Goal: Task Accomplishment & Management: Complete application form

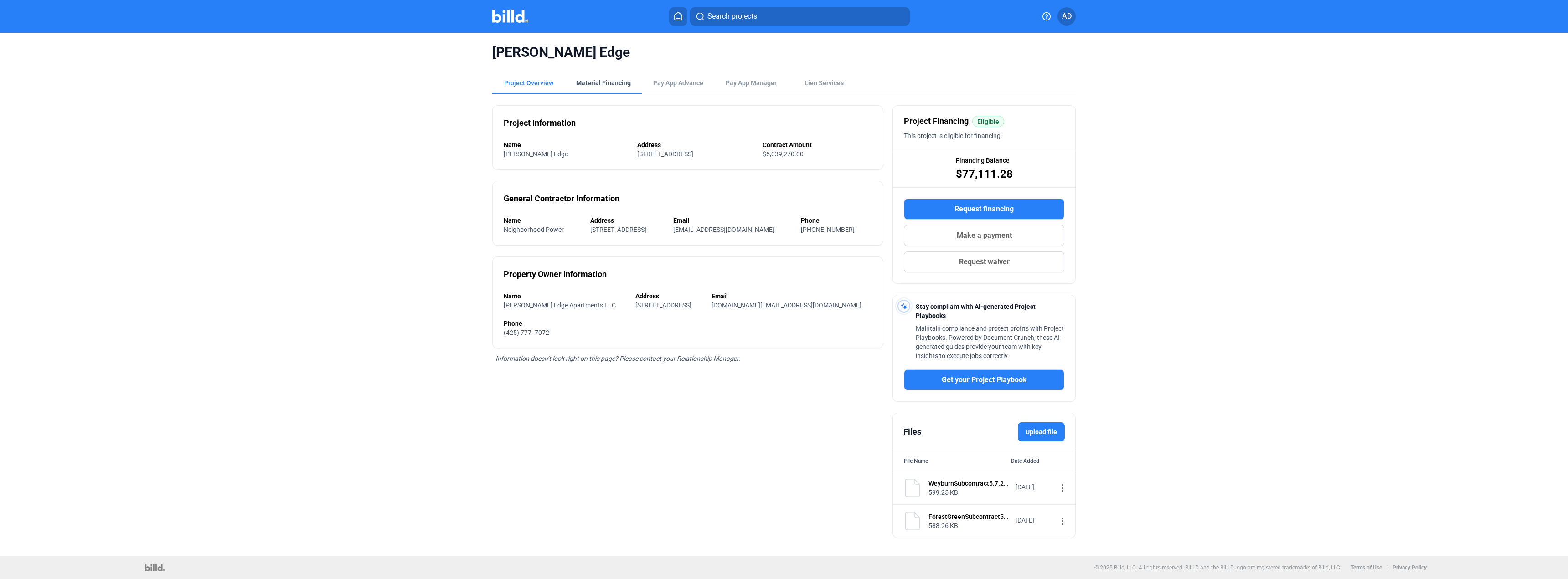
click at [592, 80] on div "Material Financing" at bounding box center [604, 83] width 55 height 9
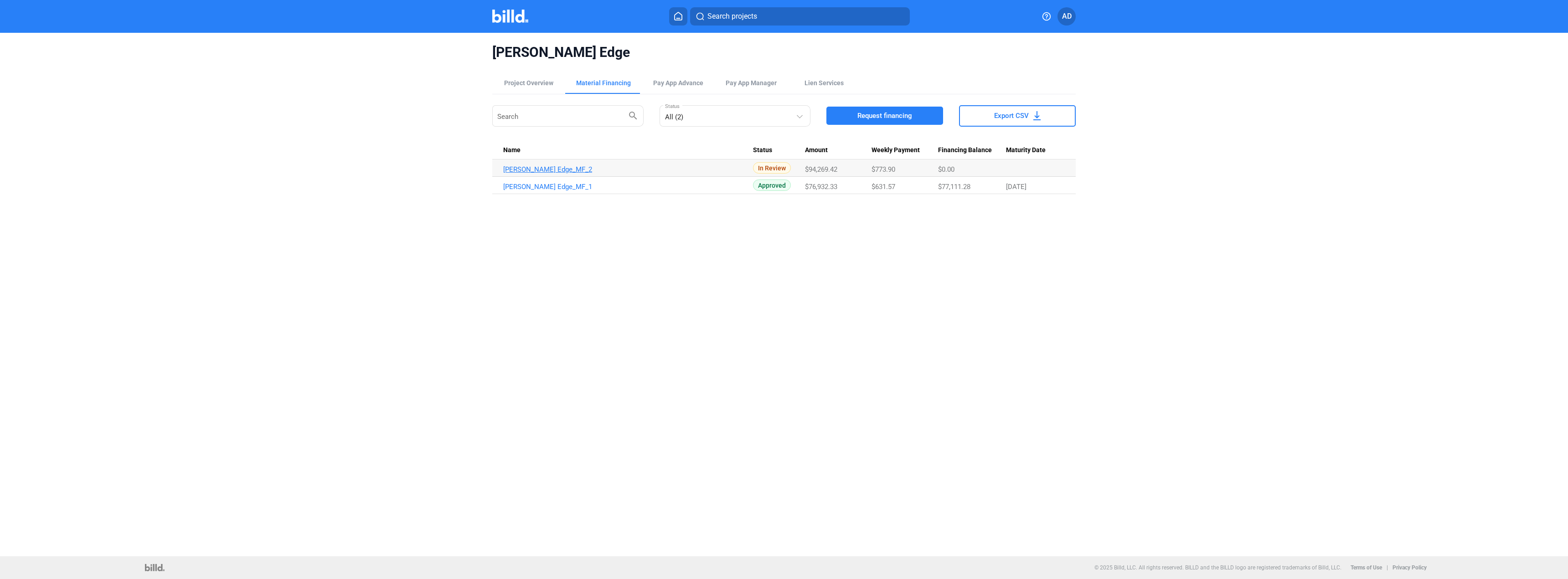
click at [556, 170] on link "Havens Edge_MF_2" at bounding box center [628, 169] width 250 height 8
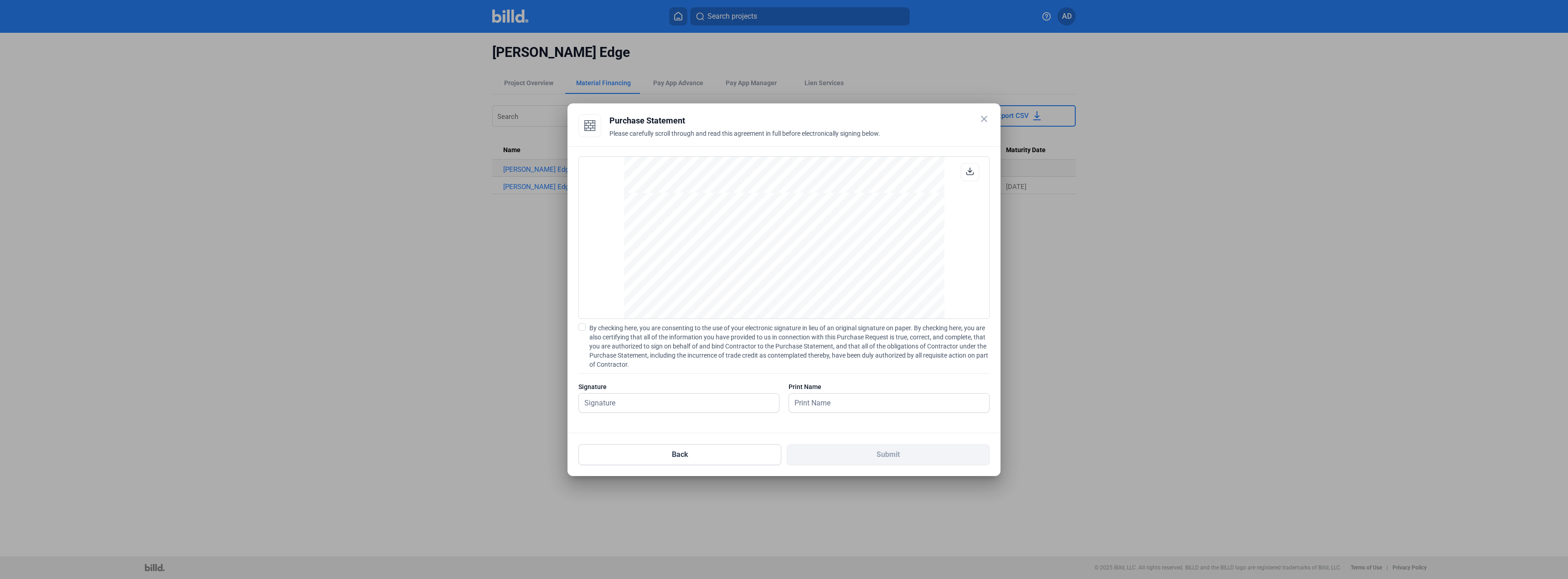
scroll to position [1685, 0]
click at [726, 404] on input "text" at bounding box center [673, 403] width 190 height 19
type input "Karlo Meave"
click at [778, 415] on div at bounding box center [679, 417] width 201 height 9
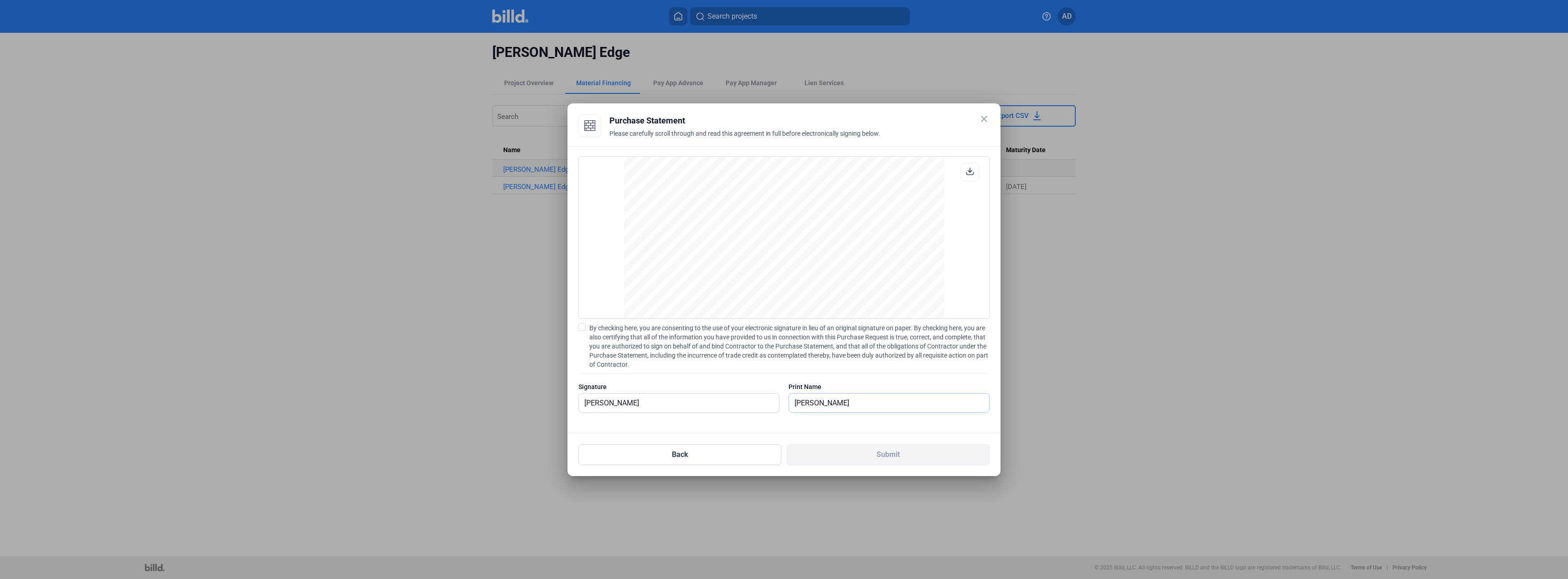
click at [839, 405] on input "Karlo Meave" at bounding box center [884, 403] width 190 height 19
click at [582, 328] on span at bounding box center [582, 327] width 7 height 7
click at [0, 0] on input "By checking here, you are consenting to the use of your electronic signature in…" at bounding box center [0, 0] width 0 height 0
click at [902, 456] on button "Submit" at bounding box center [888, 454] width 203 height 21
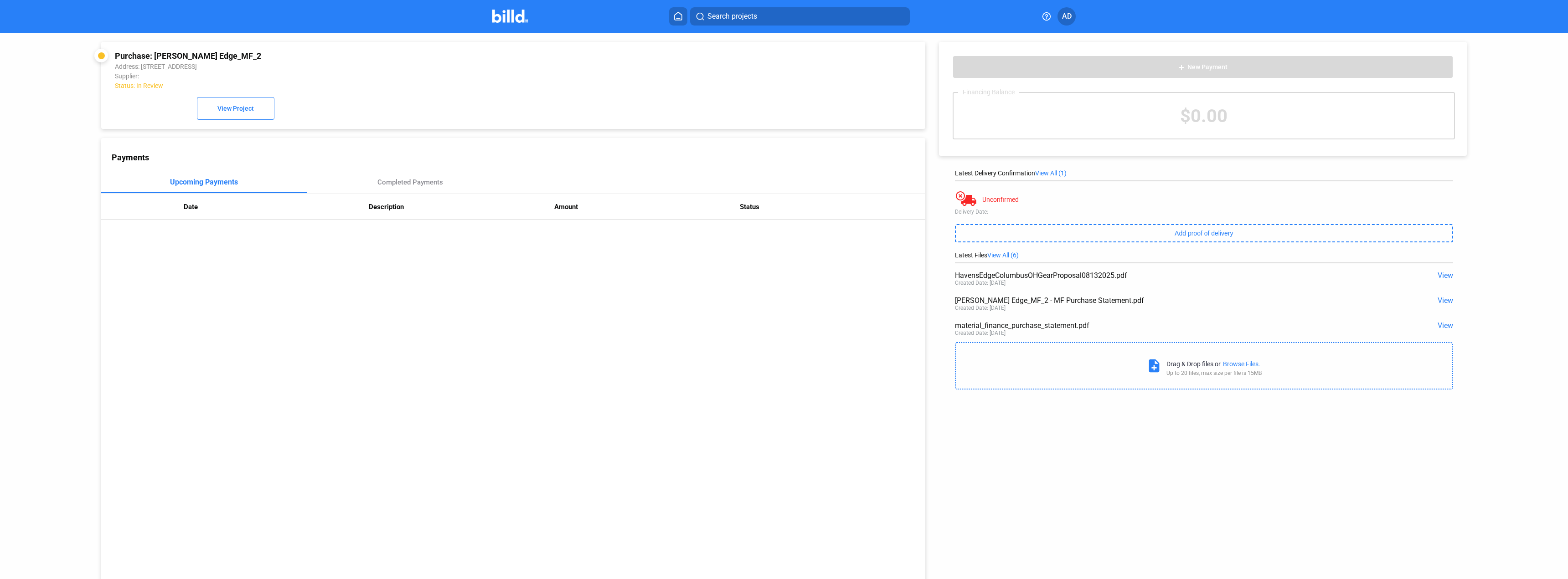
click at [1007, 254] on span "View All (6)" at bounding box center [1003, 255] width 32 height 7
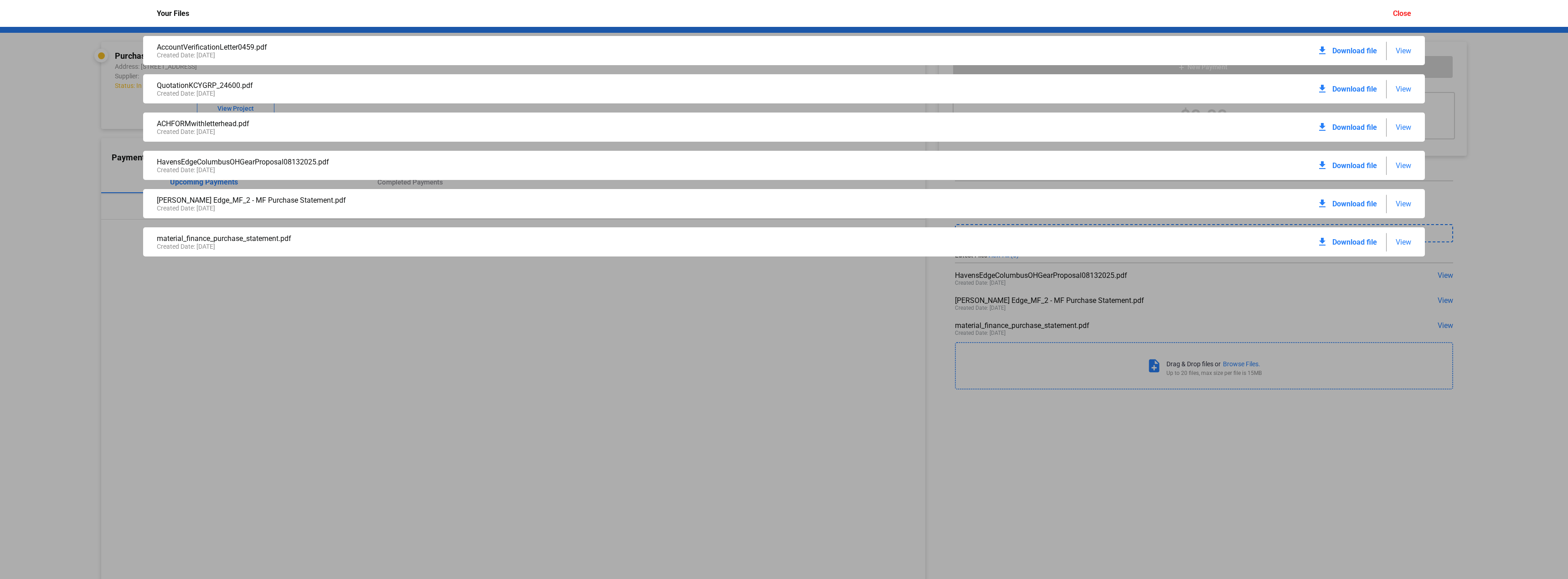
click at [1342, 241] on span "Download file" at bounding box center [1355, 242] width 45 height 9
click at [1393, 14] on div "Close" at bounding box center [1401, 14] width 18 height 9
